Goal: Complete application form

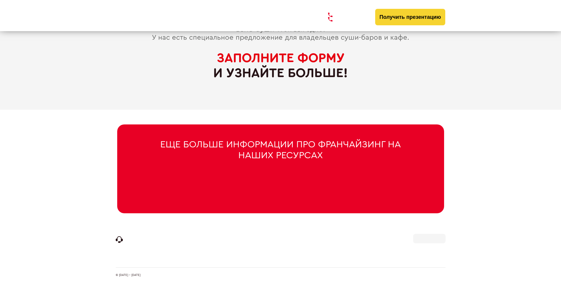
scroll to position [2796, 0]
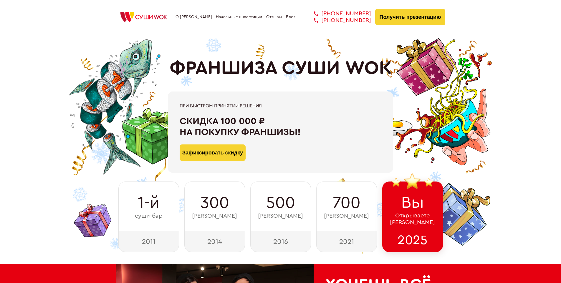
scroll to position [2886, 0]
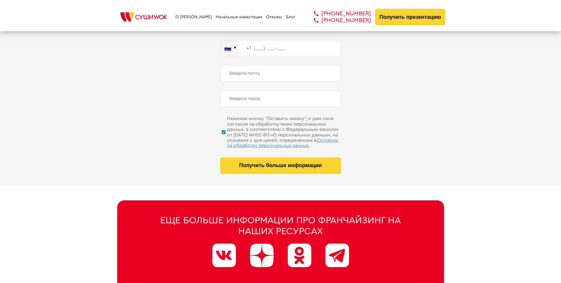
click at [273, 138] on span "Согласии на обработку персональных данных" at bounding box center [282, 143] width 111 height 10
click at [225, 138] on input "Нажимая кнопку “Оставить заявку”, я даю свое согласие на обработку моих персона…" at bounding box center [224, 131] width 4 height 29
checkbox input "false"
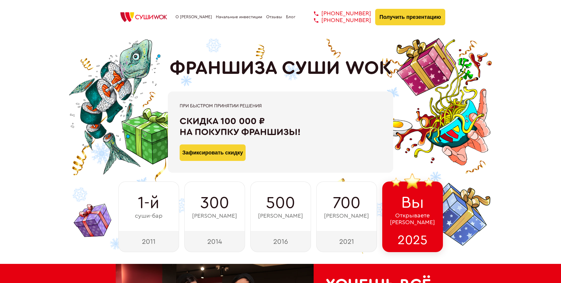
scroll to position [2970, 0]
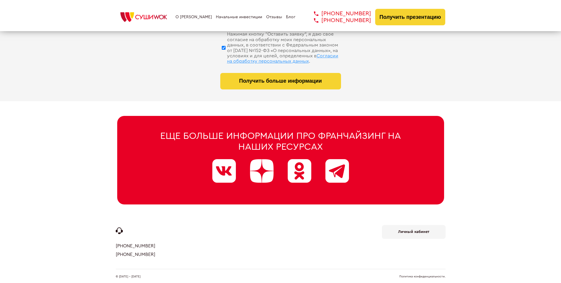
click at [422, 275] on link "Политика конфиденциальности." at bounding box center [422, 276] width 46 height 3
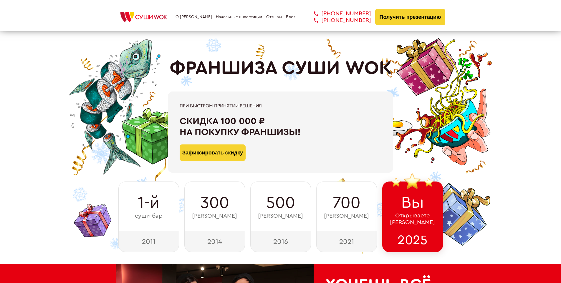
scroll to position [205, 0]
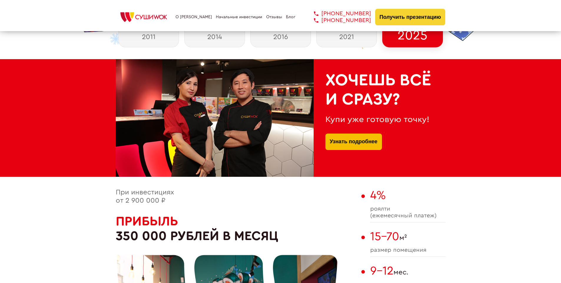
click at [353, 135] on link "Узнать подробнее" at bounding box center [354, 142] width 48 height 16
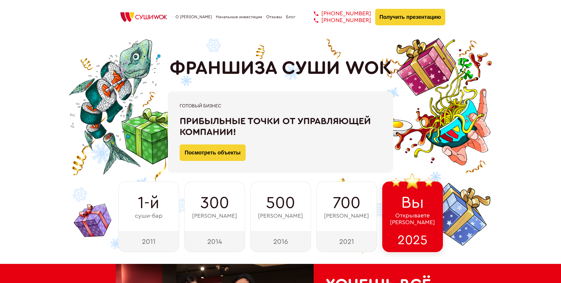
scroll to position [2203, 0]
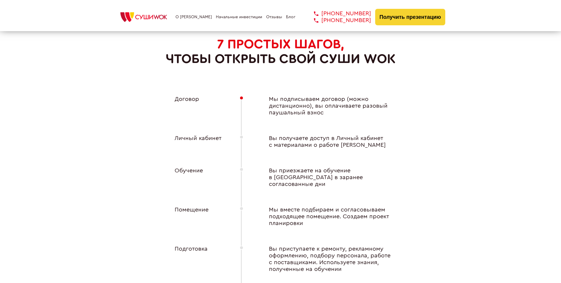
click at [195, 136] on div "Личный кабинет" at bounding box center [195, 142] width 65 height 14
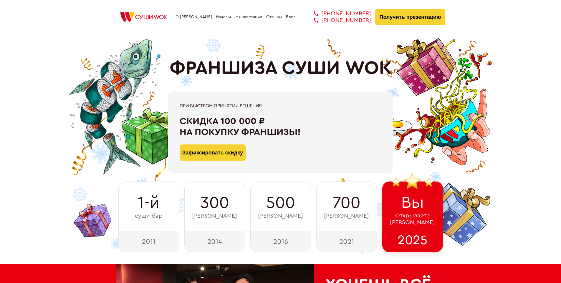
scroll to position [2970, 0]
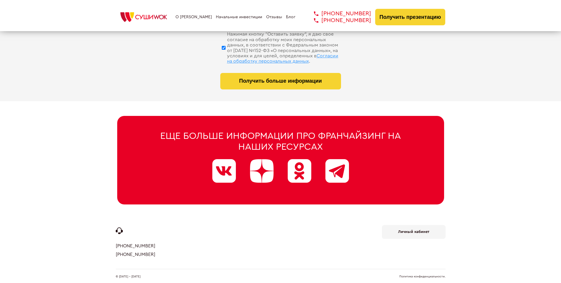
click at [413, 230] on b "Личный кабинет" at bounding box center [413, 232] width 31 height 4
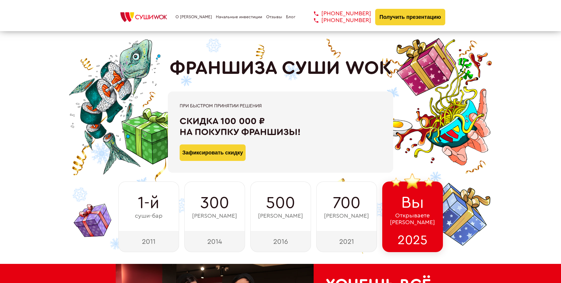
scroll to position [2712, 0]
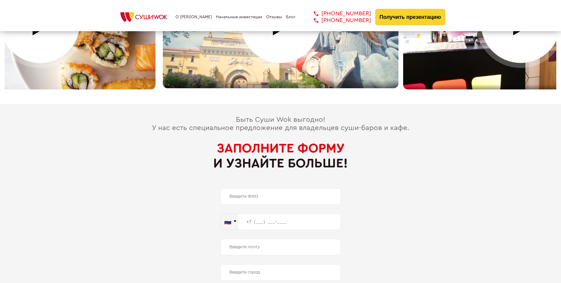
click at [280, 142] on span "Заполните форму" at bounding box center [281, 148] width 128 height 13
